Goal: Information Seeking & Learning: Learn about a topic

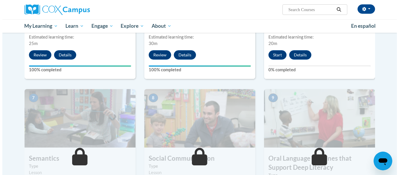
scroll to position [391, 0]
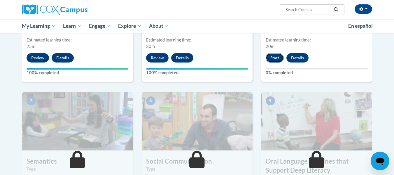
click at [276, 56] on button "Start" at bounding box center [275, 57] width 18 height 9
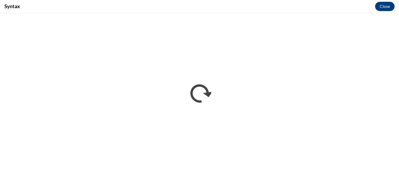
scroll to position [0, 0]
